Goal: Navigation & Orientation: Find specific page/section

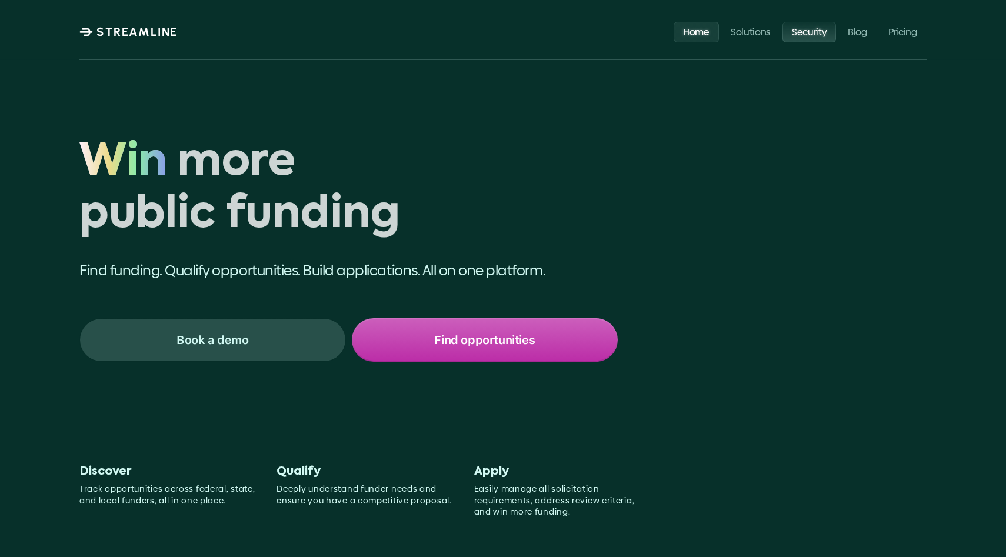
click at [798, 32] on p "Security" at bounding box center [809, 31] width 35 height 11
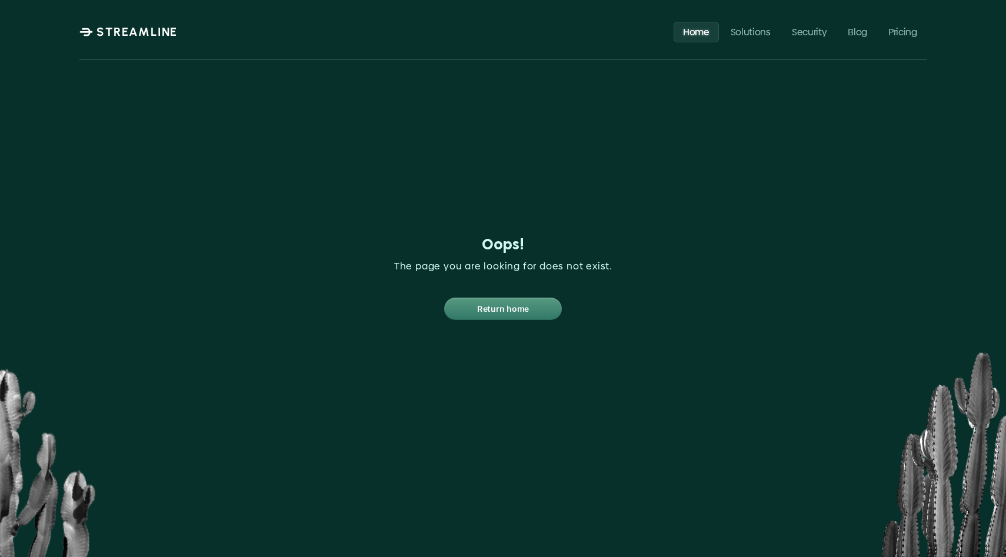
click at [137, 32] on p "STREAMLINE" at bounding box center [136, 32] width 81 height 14
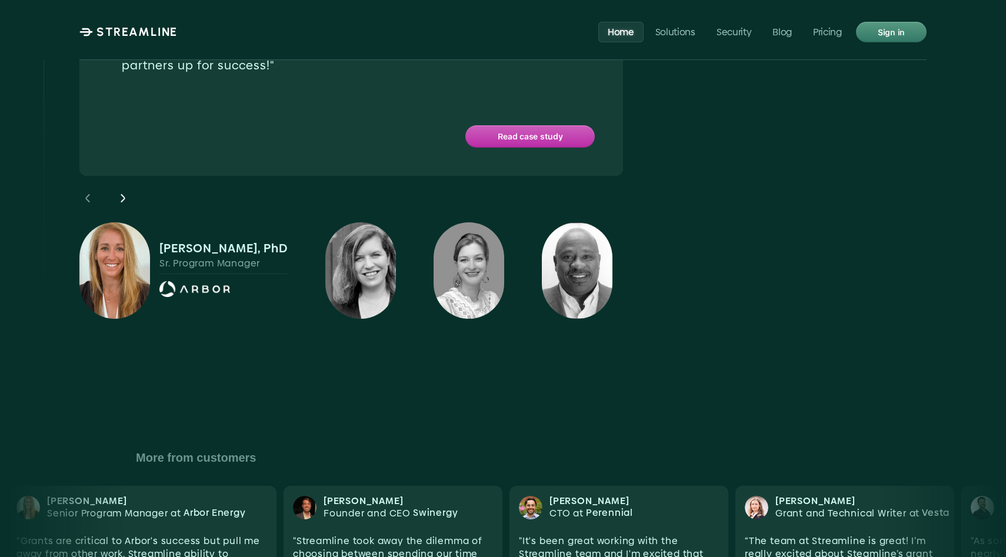
scroll to position [4281, 0]
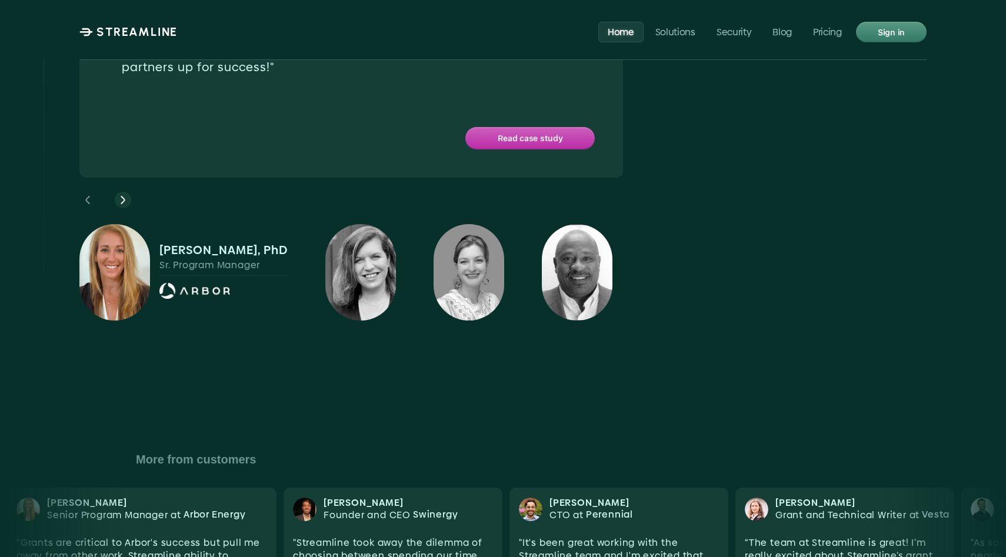
click at [125, 193] on icon at bounding box center [123, 200] width 14 height 14
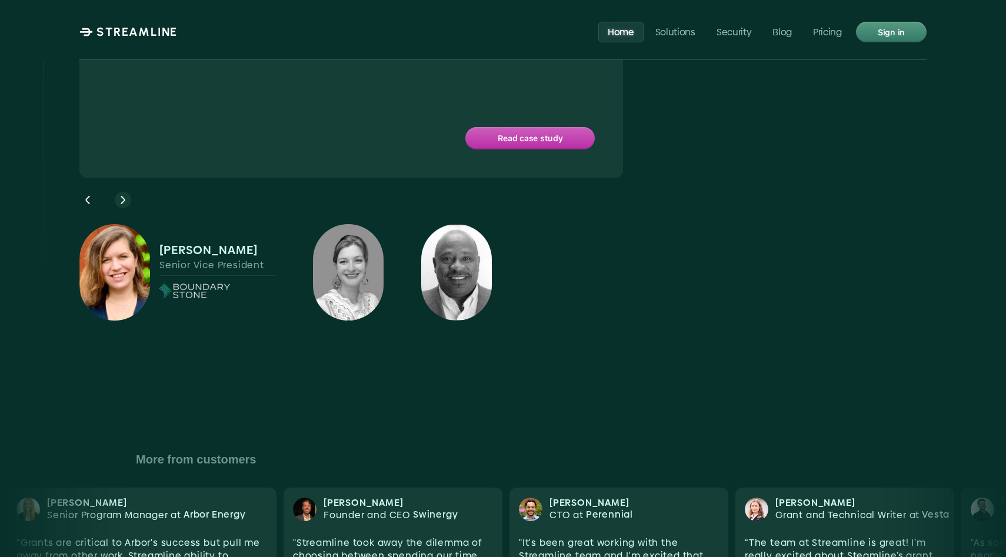
click at [125, 193] on icon at bounding box center [123, 200] width 14 height 14
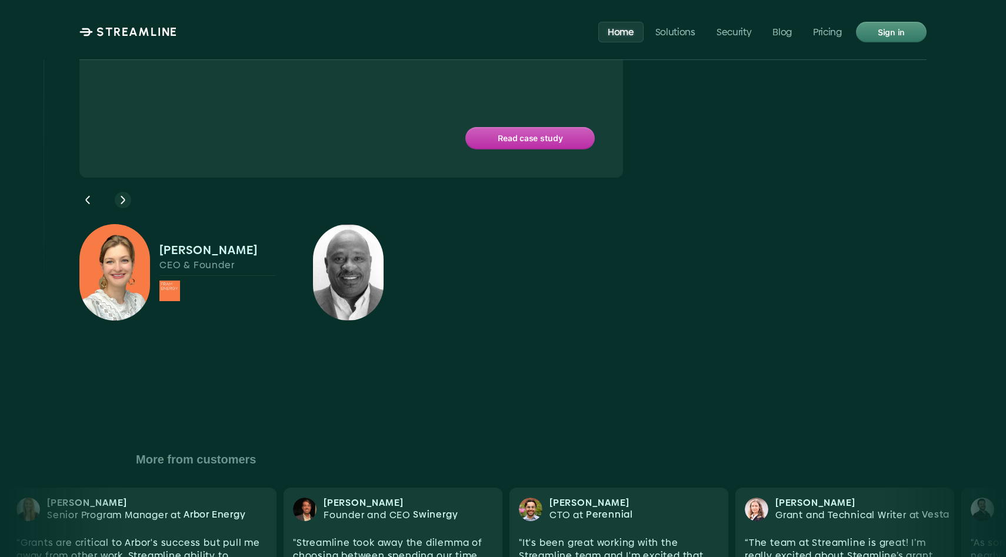
click at [125, 193] on icon at bounding box center [123, 200] width 14 height 14
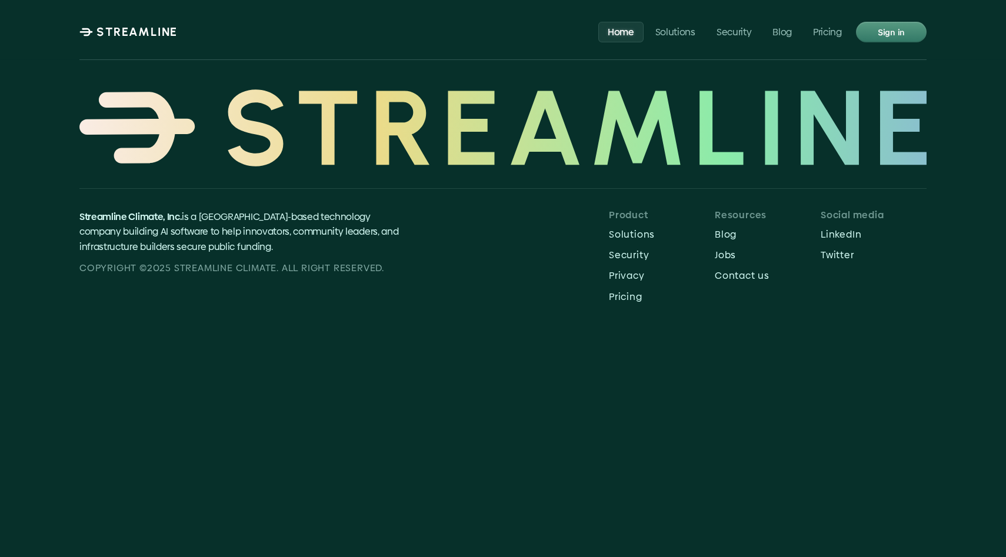
scroll to position [5494, 0]
